Goal: Transaction & Acquisition: Purchase product/service

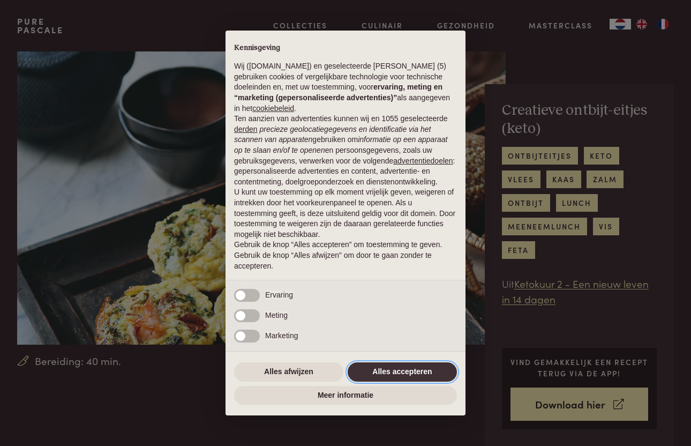
click at [418, 377] on button "Alles accepteren" at bounding box center [402, 371] width 109 height 19
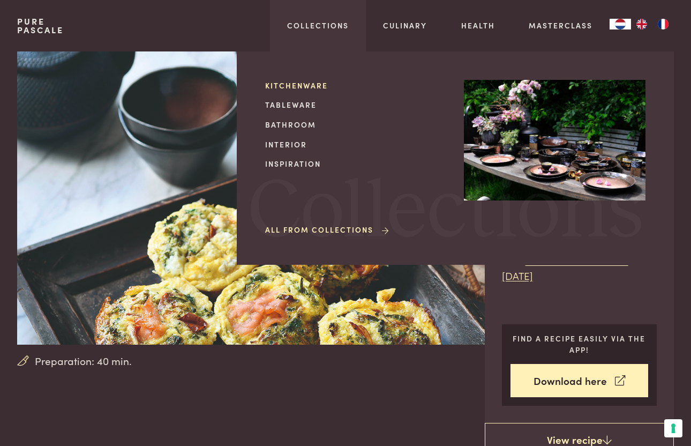
click at [296, 86] on link "Kitchenware" at bounding box center [356, 85] width 182 height 11
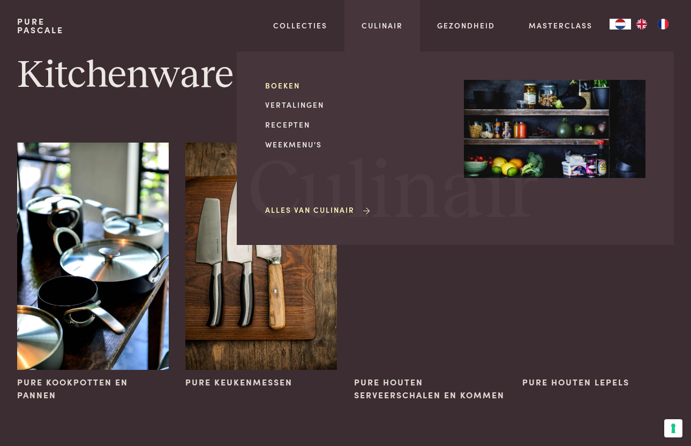
click at [290, 87] on link "Boeken" at bounding box center [356, 85] width 182 height 11
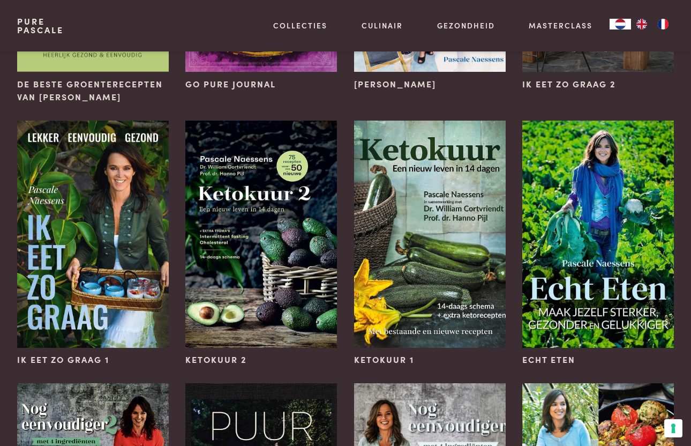
scroll to position [601, 0]
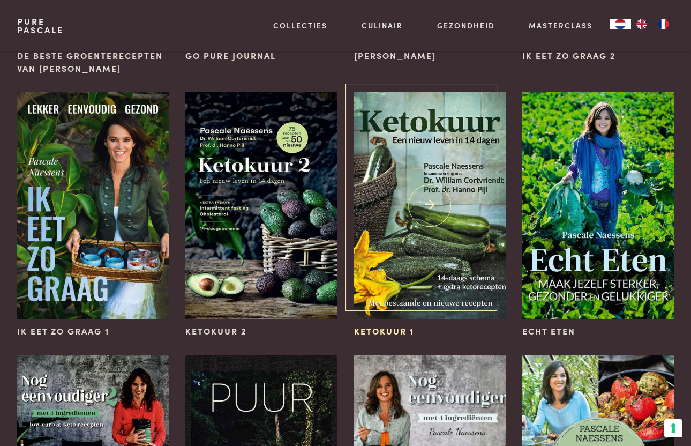
click at [427, 249] on img at bounding box center [430, 205] width 152 height 227
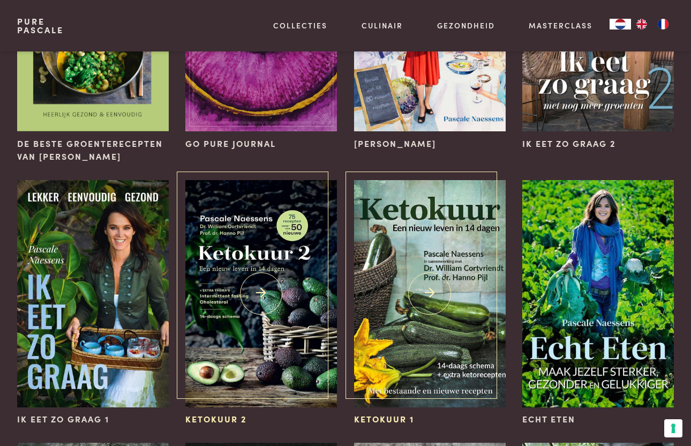
scroll to position [511, 0]
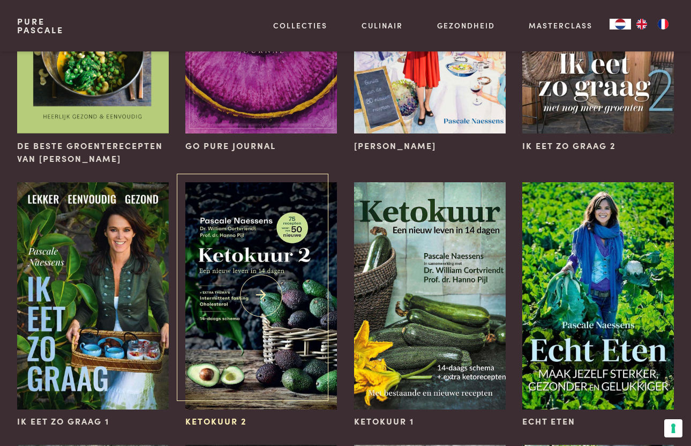
click at [273, 297] on img at bounding box center [261, 295] width 152 height 227
click at [303, 262] on img at bounding box center [261, 295] width 152 height 227
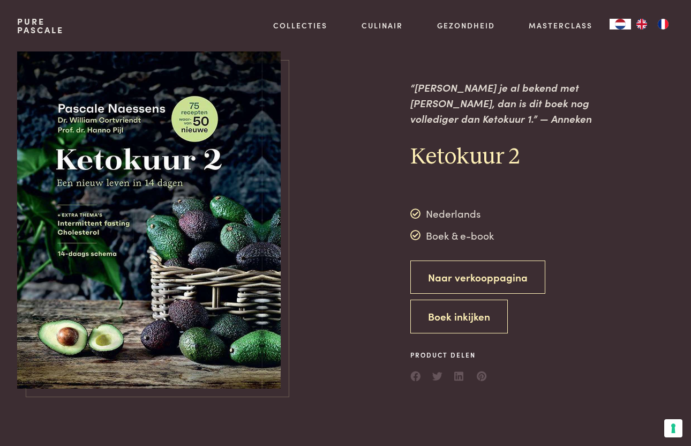
click at [429, 260] on link "Naar verkooppagina" at bounding box center [477, 277] width 135 height 34
